Goal: Task Accomplishment & Management: Use online tool/utility

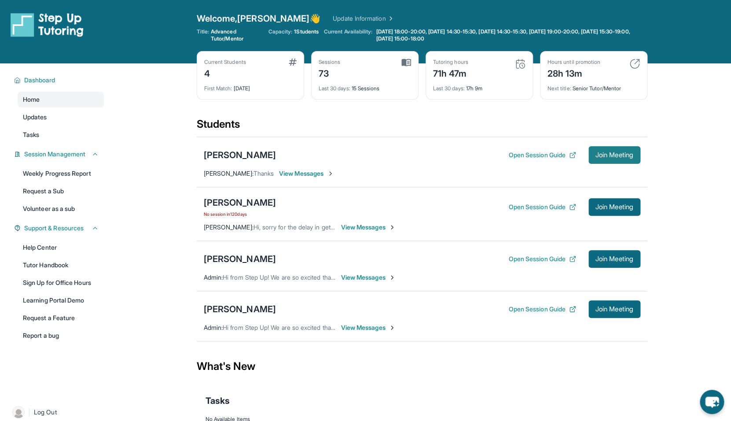
click at [630, 152] on span "Join Meeting" at bounding box center [614, 154] width 38 height 5
click at [237, 156] on div "[PERSON_NAME]" at bounding box center [240, 155] width 72 height 12
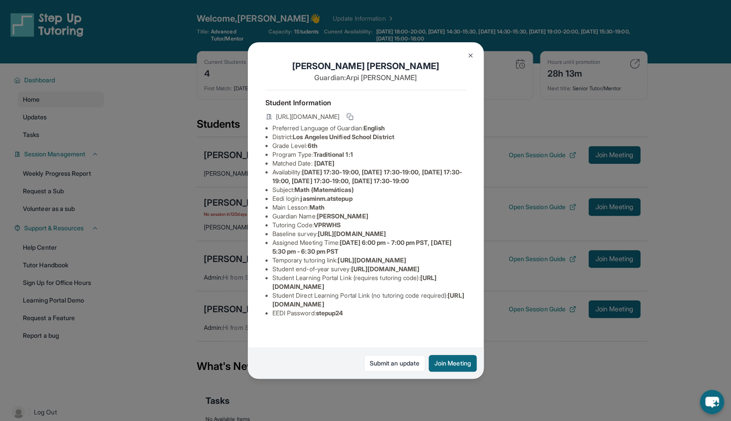
scroll to position [51, 0]
drag, startPoint x: 304, startPoint y: 156, endPoint x: 366, endPoint y: 156, distance: 61.2
click at [366, 194] on li "Eedi login : jasminm.atstepup" at bounding box center [369, 198] width 194 height 9
copy li "jasminm.atstepup"
